Goal: Information Seeking & Learning: Stay updated

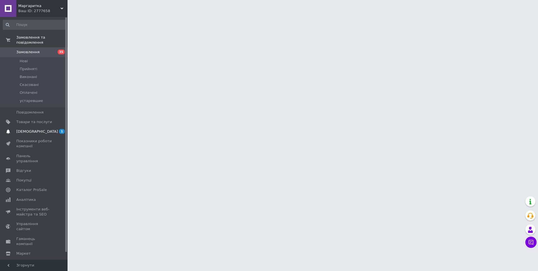
click at [24, 129] on span "[DEMOGRAPHIC_DATA]" at bounding box center [37, 131] width 42 height 5
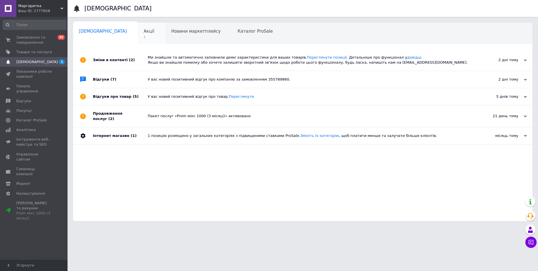
click at [144, 37] on span "1" at bounding box center [149, 37] width 11 height 4
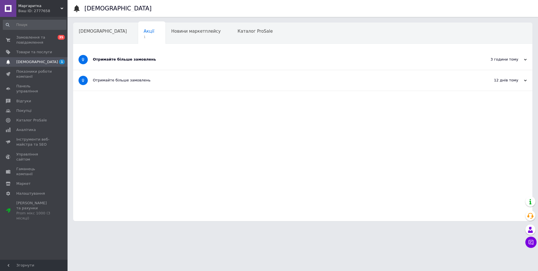
click at [138, 61] on div "Отримайте більше замовлень" at bounding box center [282, 59] width 378 height 5
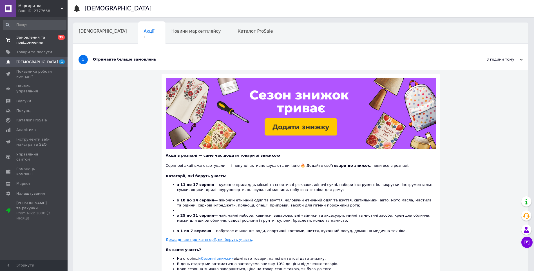
click at [25, 46] on link "Замовлення та повідомлення 0 35" at bounding box center [34, 40] width 69 height 15
